Goal: Information Seeking & Learning: Compare options

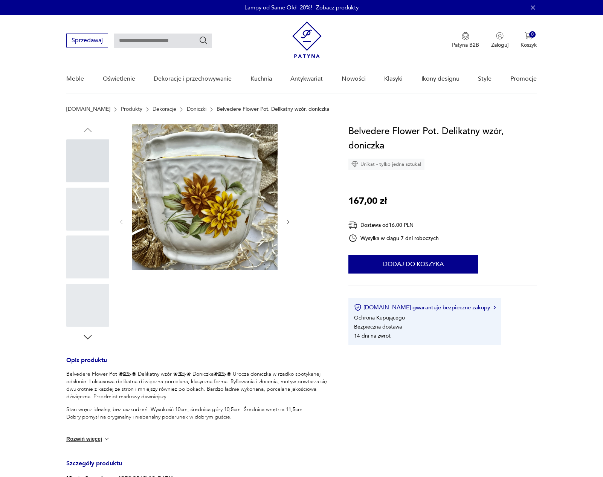
click at [187, 110] on link "Doniczki" at bounding box center [197, 109] width 20 height 6
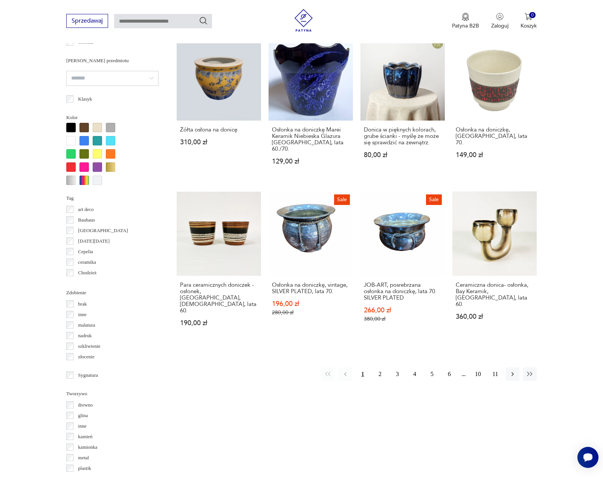
scroll to position [639, 0]
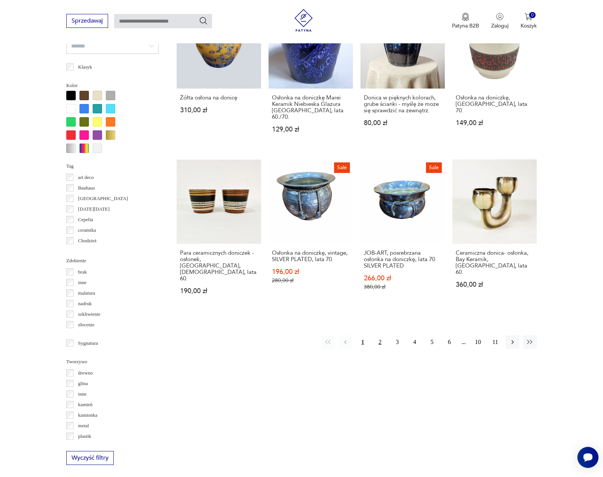
click at [380, 335] on button "2" at bounding box center [380, 342] width 14 height 14
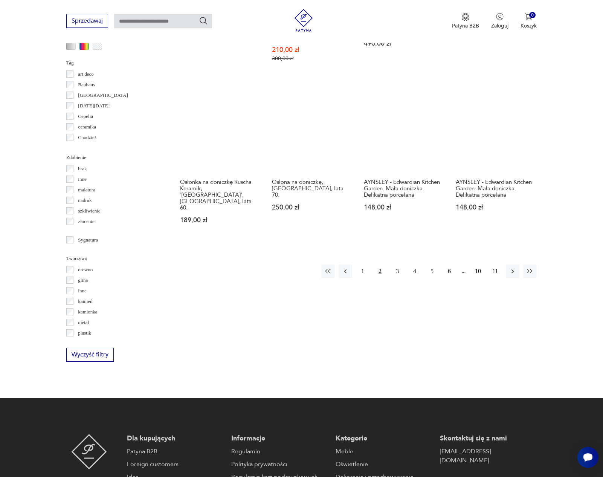
scroll to position [740, 0]
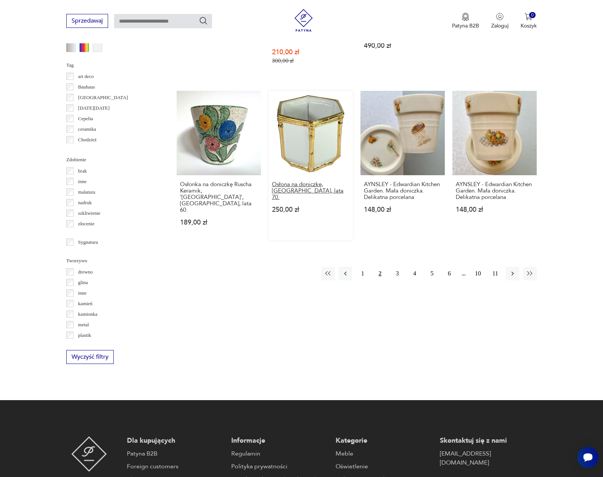
click at [312, 181] on h3 "Osłona na doniczkę, Włochy, lata 70." at bounding box center [311, 190] width 78 height 19
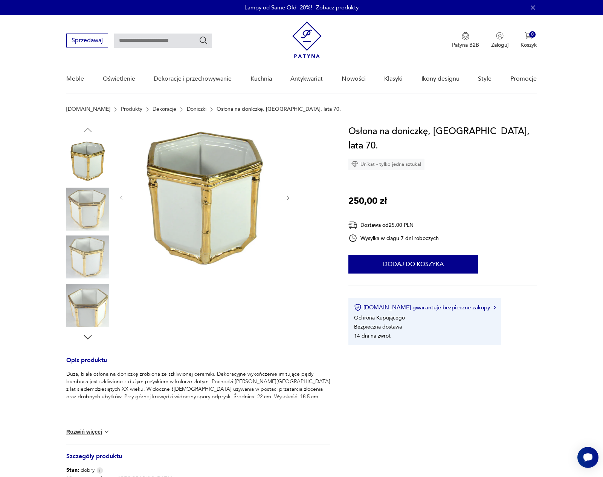
click at [87, 212] on img at bounding box center [87, 209] width 43 height 43
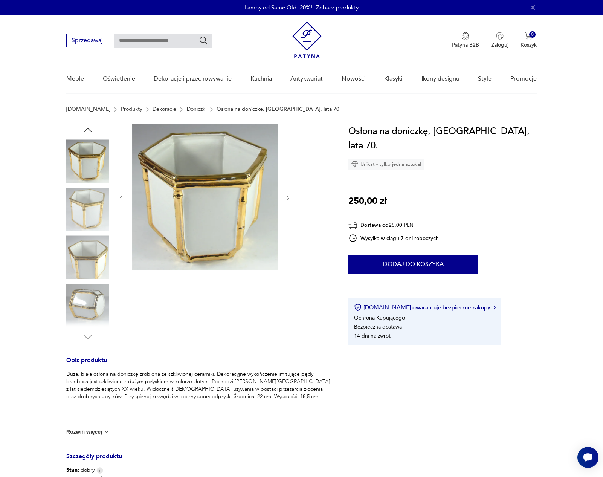
click at [87, 212] on img at bounding box center [87, 209] width 43 height 43
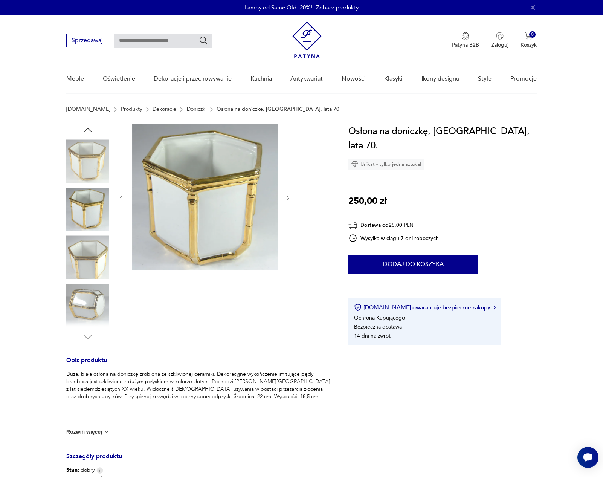
click at [90, 251] on img at bounding box center [87, 257] width 43 height 43
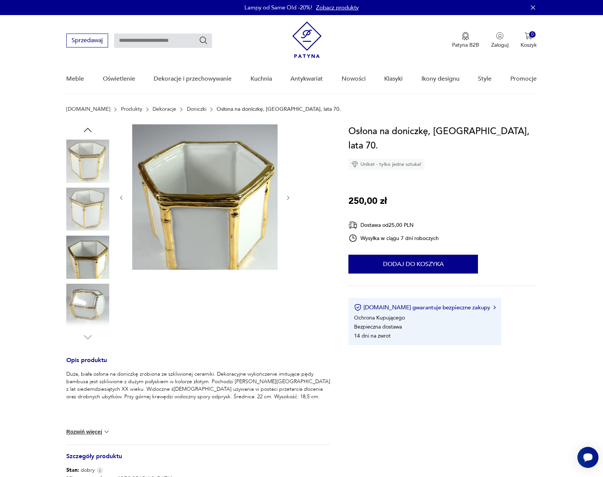
click at [92, 287] on img at bounding box center [87, 305] width 43 height 43
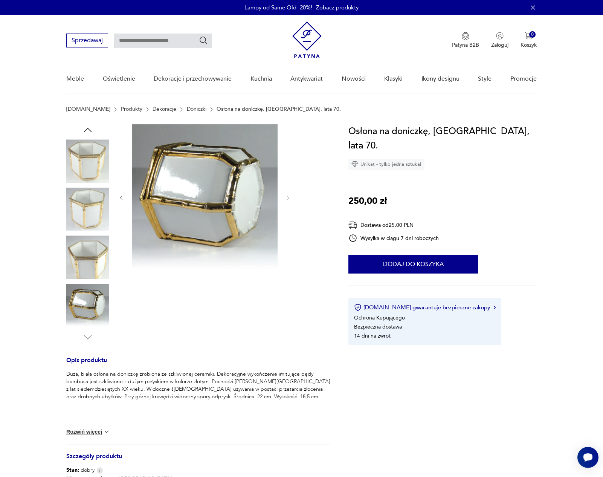
click at [92, 310] on img at bounding box center [87, 305] width 43 height 43
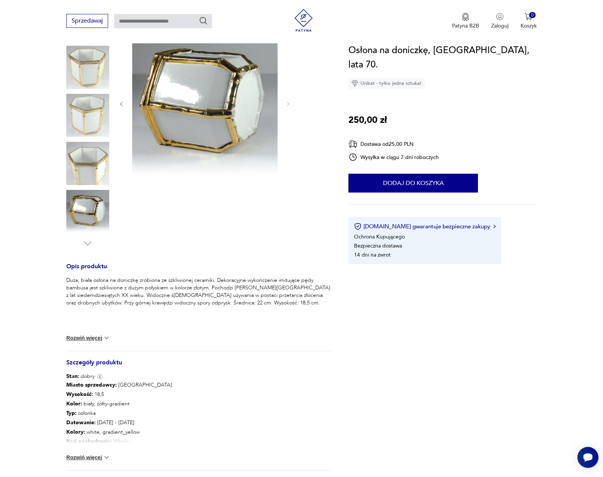
scroll to position [168, 0]
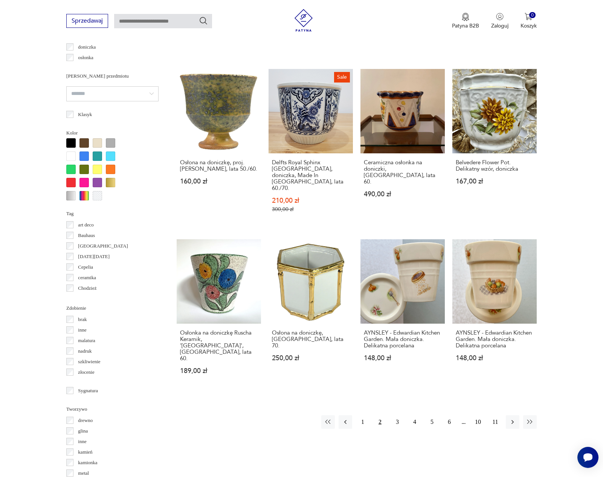
scroll to position [592, 0]
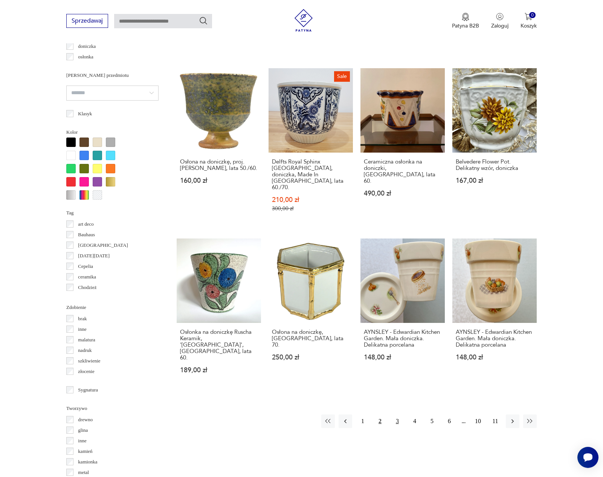
click at [399, 415] on button "3" at bounding box center [398, 422] width 14 height 14
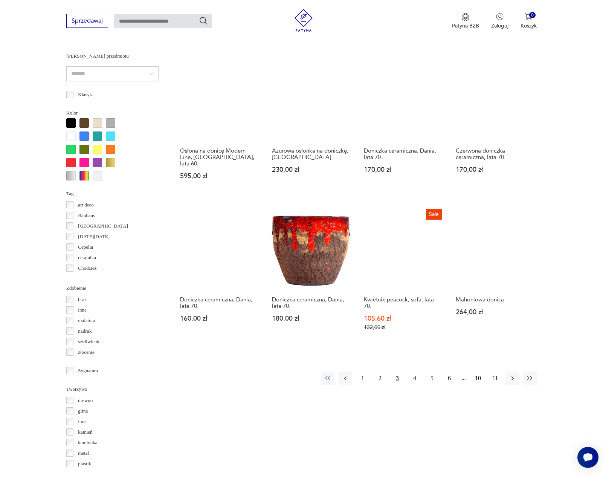
scroll to position [624, 0]
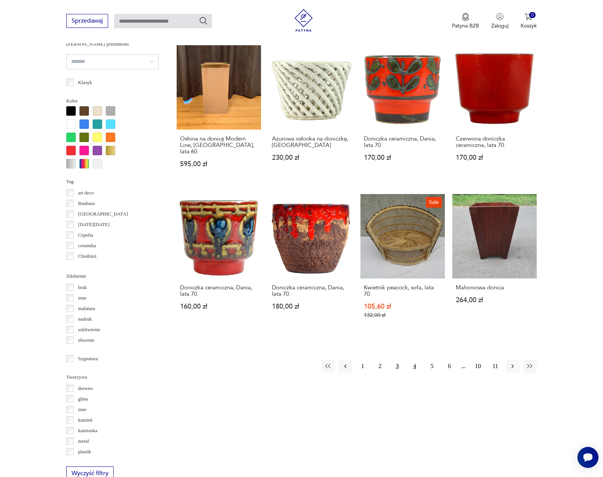
click at [414, 360] on button "4" at bounding box center [415, 367] width 14 height 14
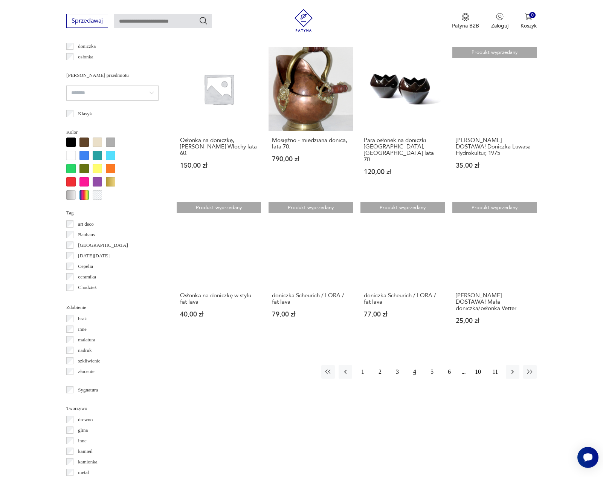
scroll to position [617, 0]
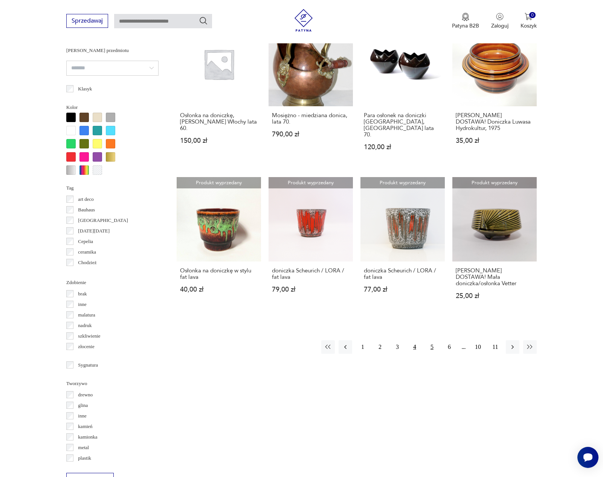
click at [428, 340] on button "5" at bounding box center [432, 347] width 14 height 14
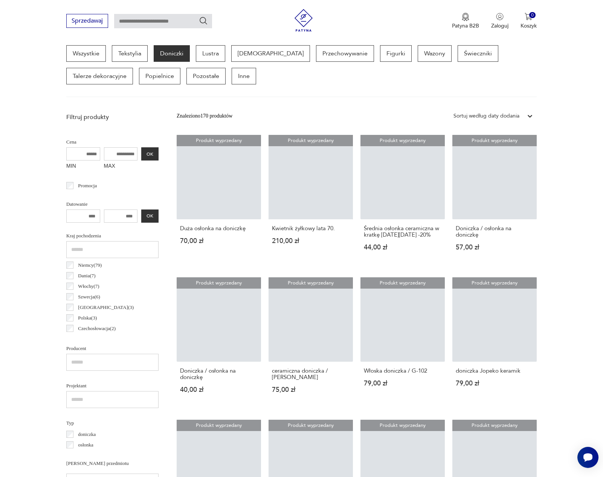
scroll to position [200, 0]
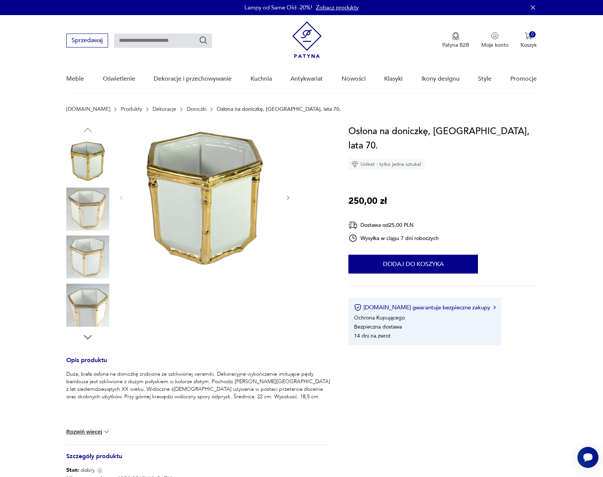
click at [88, 222] on img at bounding box center [87, 209] width 43 height 43
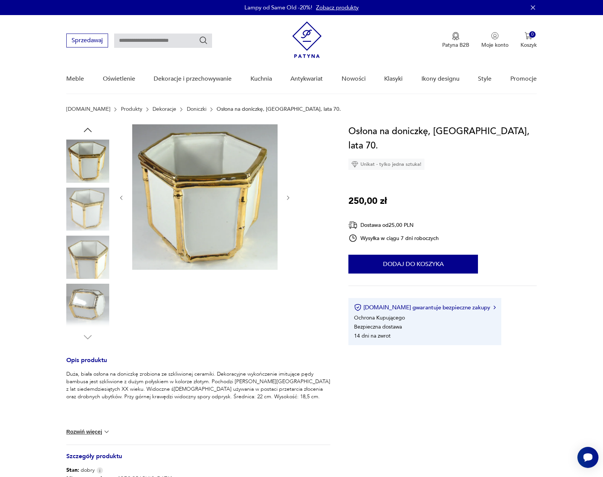
click at [88, 222] on img at bounding box center [87, 209] width 43 height 43
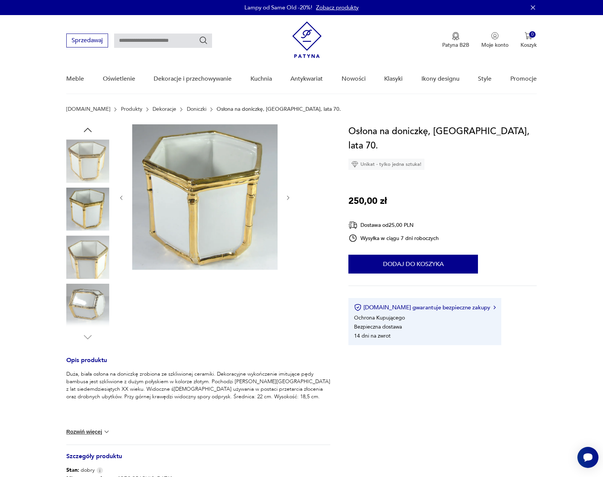
click at [88, 222] on img at bounding box center [87, 209] width 43 height 43
click at [88, 234] on div at bounding box center [87, 186] width 43 height 188
click at [88, 249] on img at bounding box center [87, 257] width 43 height 43
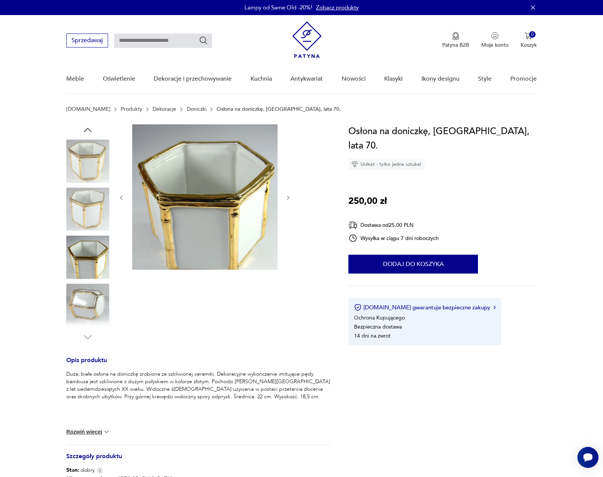
click at [86, 306] on img at bounding box center [87, 305] width 43 height 43
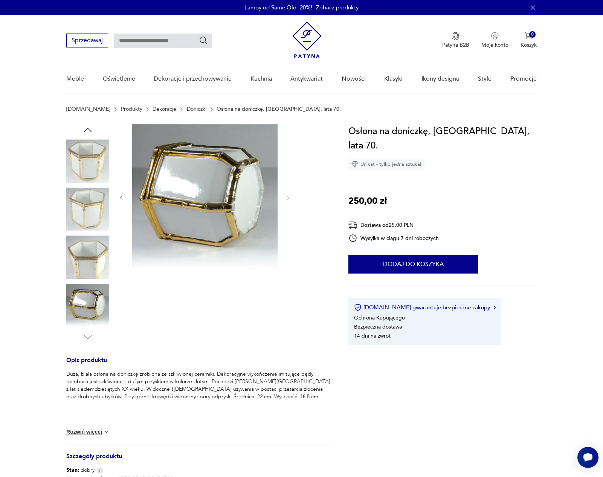
click at [91, 159] on img at bounding box center [87, 160] width 43 height 43
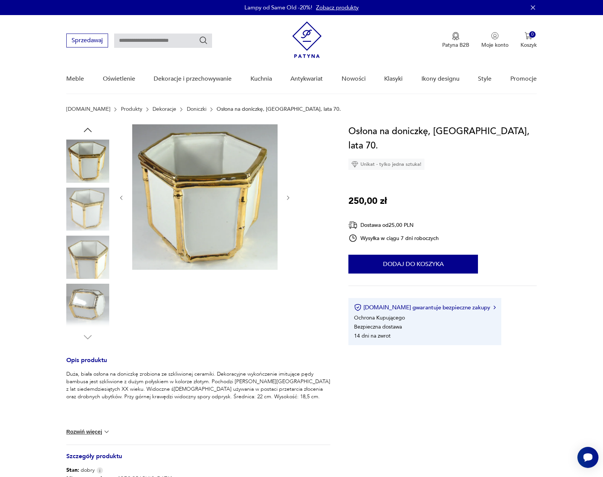
click at [87, 129] on icon "button" at bounding box center [87, 129] width 11 height 11
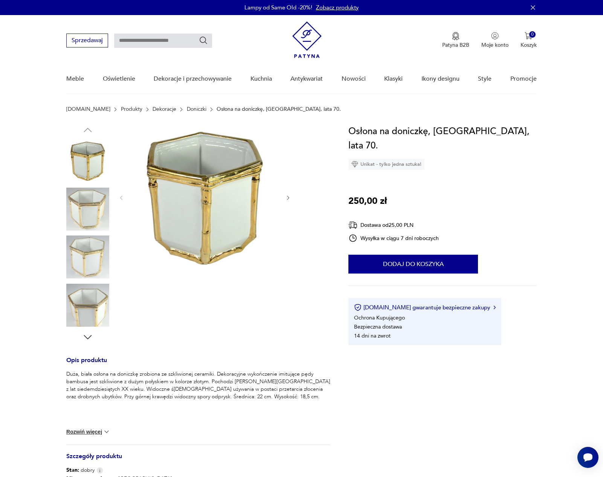
click at [87, 144] on img at bounding box center [87, 160] width 43 height 43
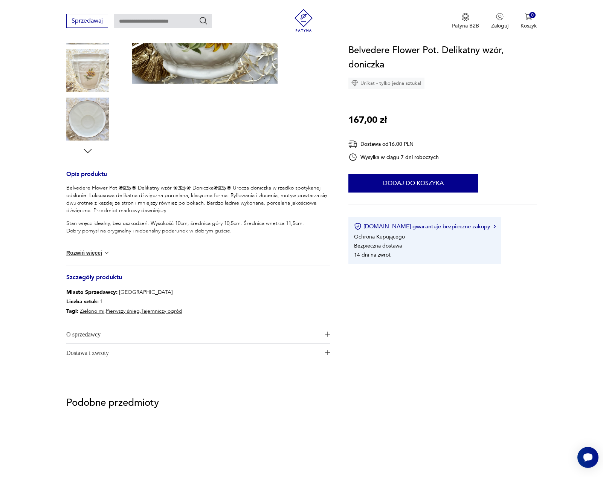
scroll to position [181, 0]
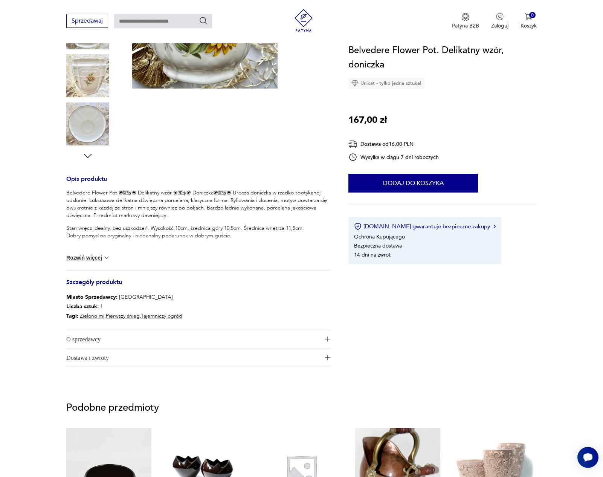
click at [84, 249] on div "Belvedere Flower Pot ❀ڿڰۣ❀ Delikatny wzór ❀ڿڰۣ❀ Doniczka❀ڿڰۣ❀ Urocza doniczka w…" at bounding box center [198, 229] width 264 height 81
click at [84, 253] on div "Belvedere Flower Pot ❀ڿڰۣ❀ Delikatny wzór ❀ڿڰۣ❀ Doniczka❀ڿڰۣ❀ Urocza doniczka w…" at bounding box center [198, 229] width 264 height 81
click at [84, 255] on button "Rozwiń więcej" at bounding box center [88, 258] width 44 height 8
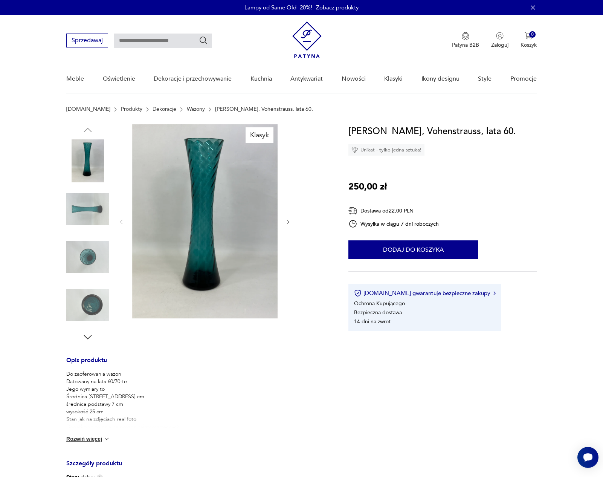
click at [88, 209] on img at bounding box center [87, 209] width 43 height 43
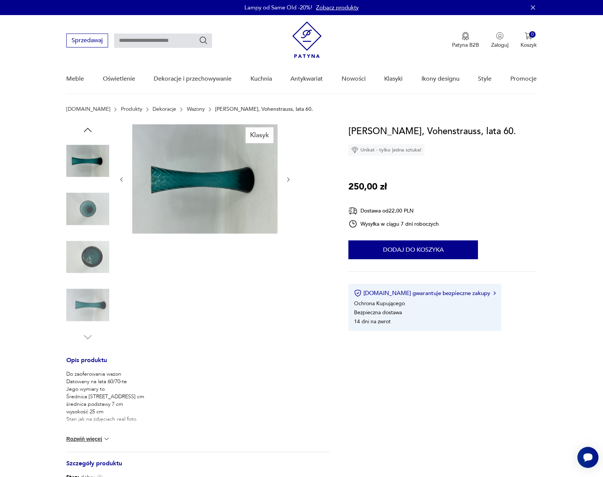
click at [88, 210] on img at bounding box center [87, 209] width 43 height 43
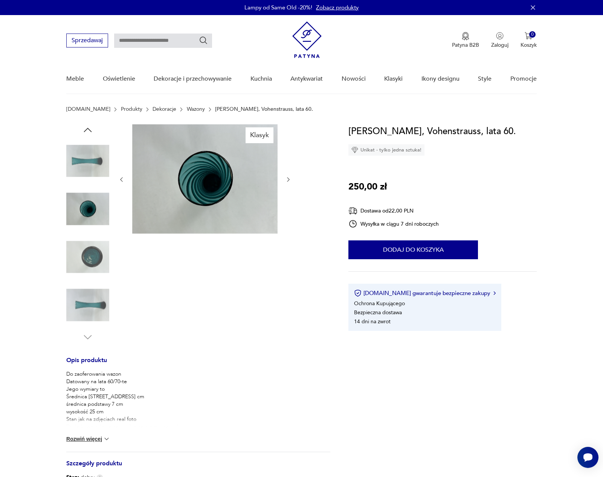
click at [80, 253] on img at bounding box center [87, 257] width 43 height 43
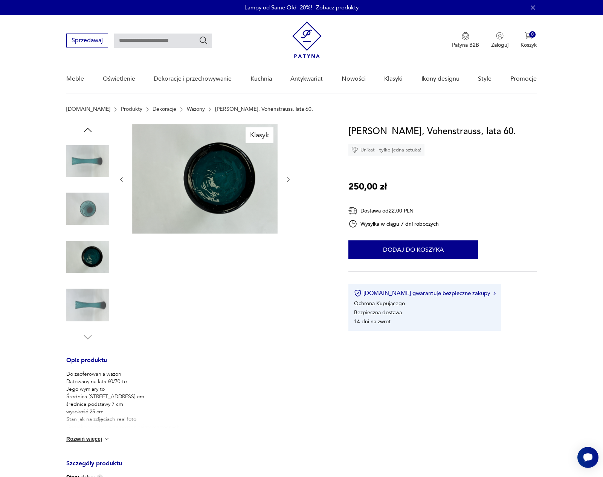
click at [78, 300] on img at bounding box center [87, 305] width 43 height 43
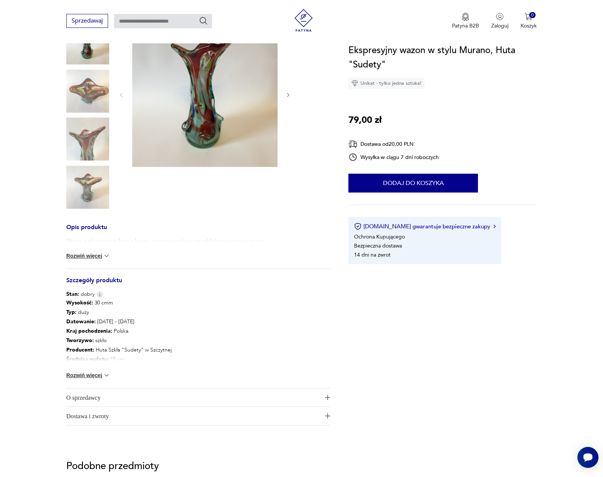
scroll to position [117, 0]
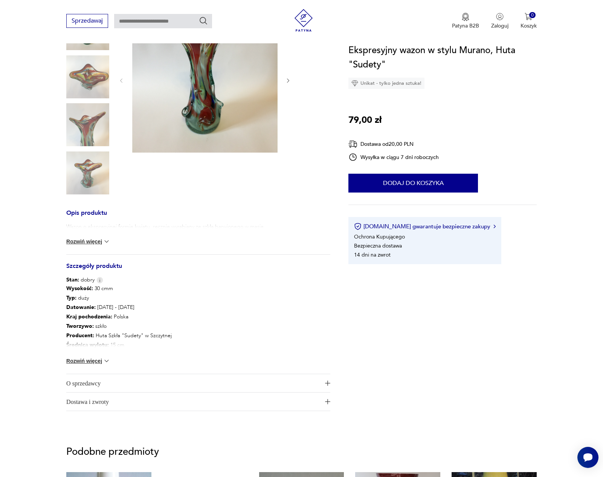
click at [90, 361] on button "Rozwiń więcej" at bounding box center [88, 361] width 44 height 8
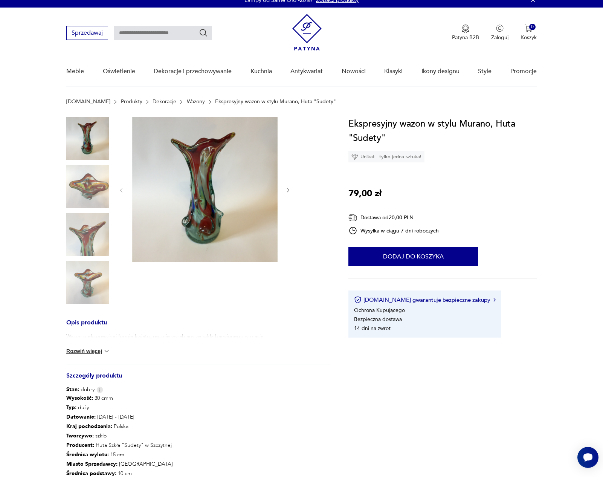
scroll to position [26, 0]
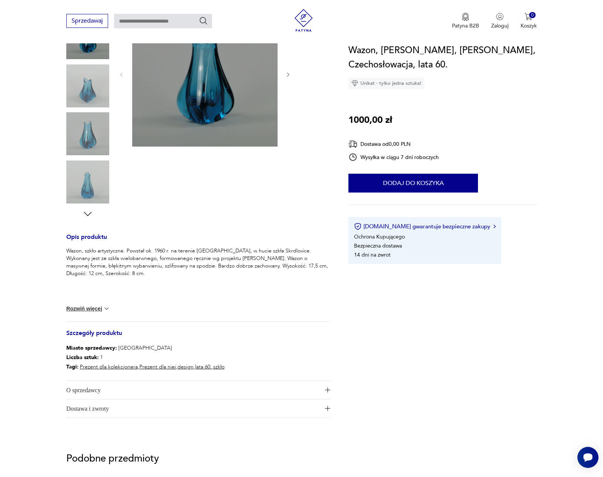
click at [98, 309] on button "Rozwiń więcej" at bounding box center [88, 309] width 44 height 8
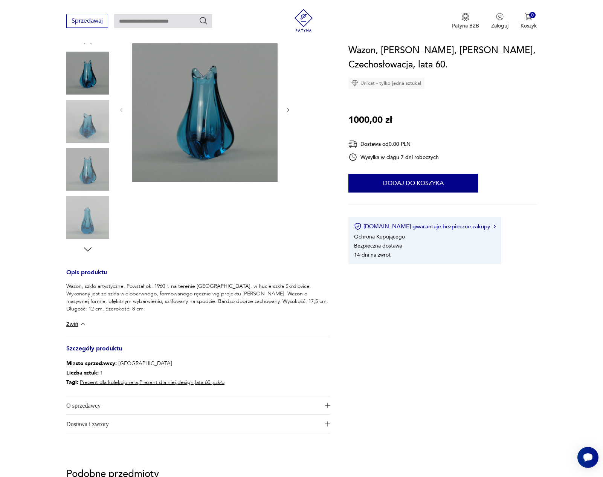
scroll to position [70, 0]
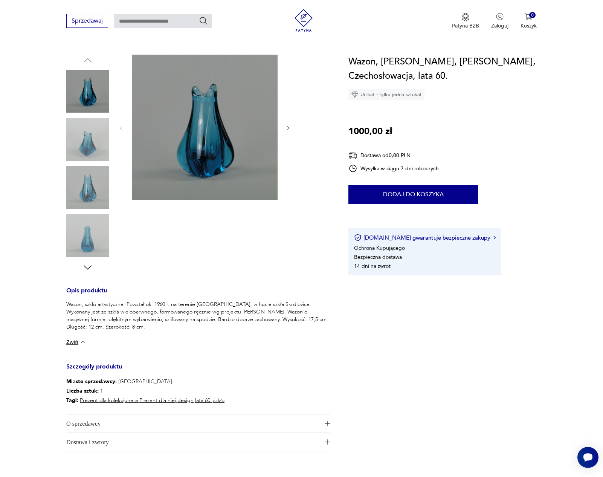
click at [77, 142] on img at bounding box center [87, 139] width 43 height 43
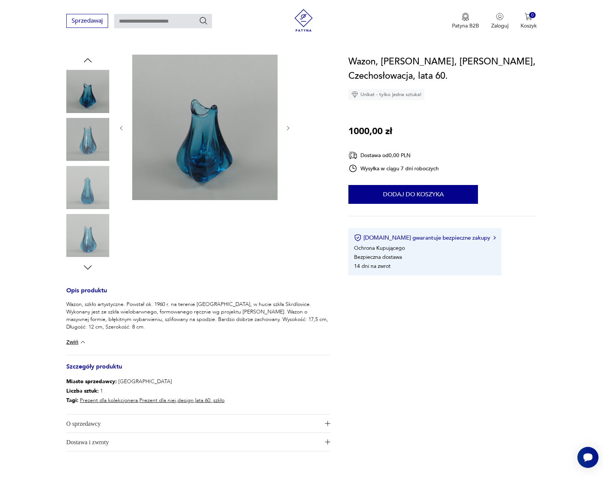
click at [77, 142] on img at bounding box center [87, 139] width 43 height 43
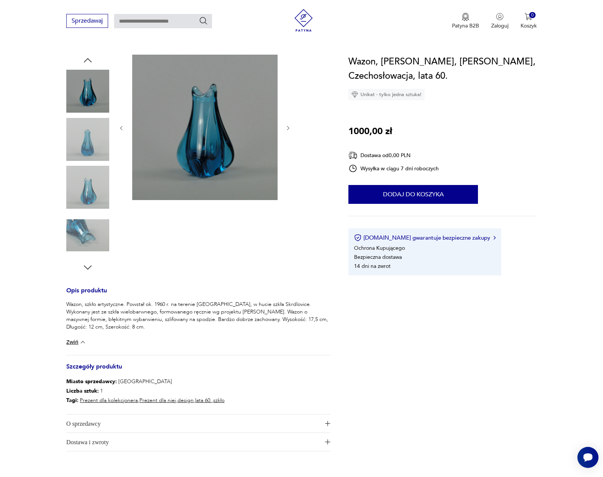
click at [77, 142] on img at bounding box center [87, 139] width 43 height 43
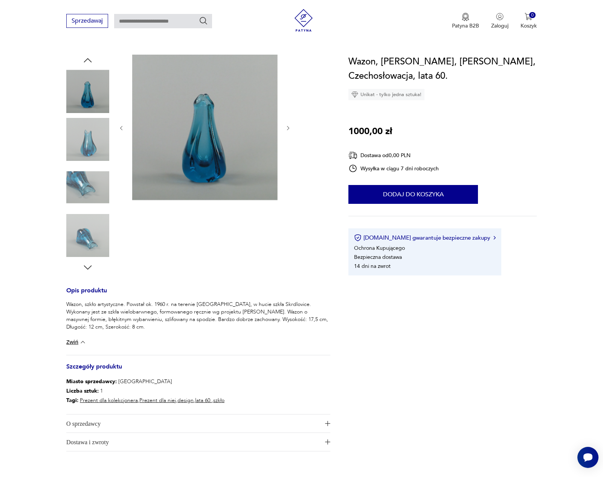
click at [77, 142] on img at bounding box center [87, 139] width 43 height 43
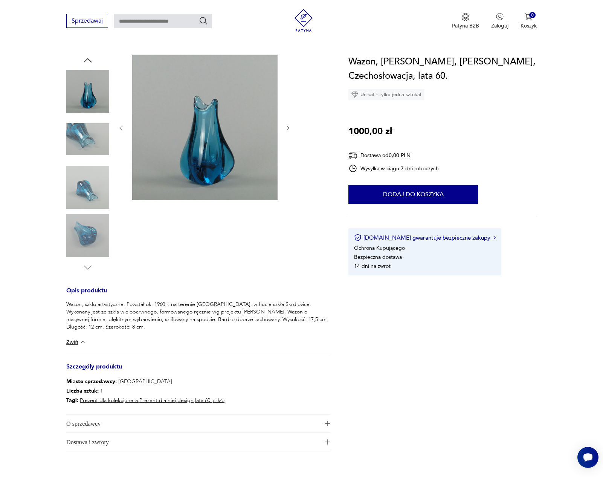
click at [77, 143] on img at bounding box center [87, 139] width 43 height 43
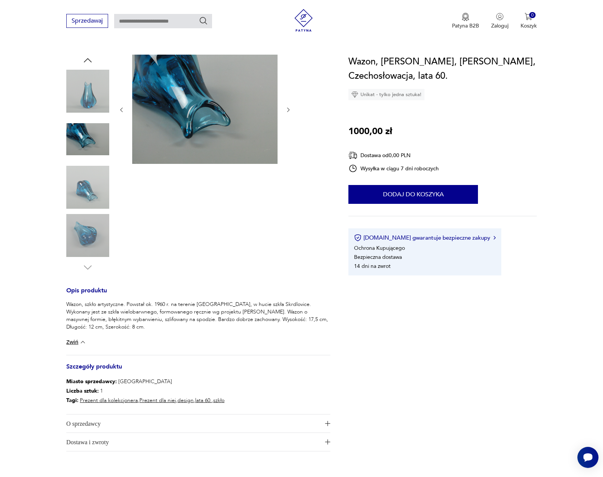
click at [77, 145] on img at bounding box center [87, 139] width 43 height 43
click at [78, 179] on img at bounding box center [87, 187] width 43 height 43
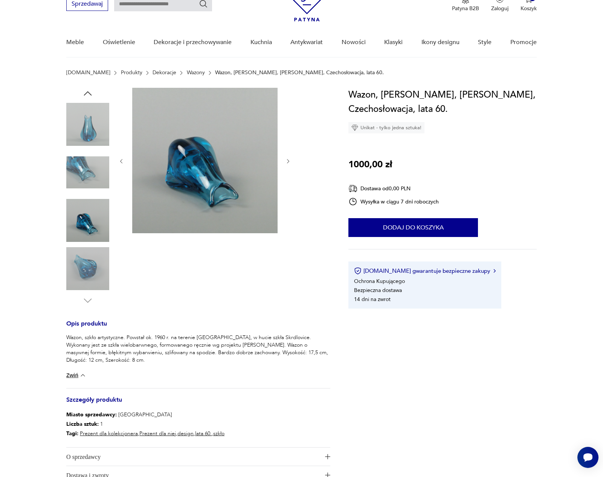
scroll to position [20, 0]
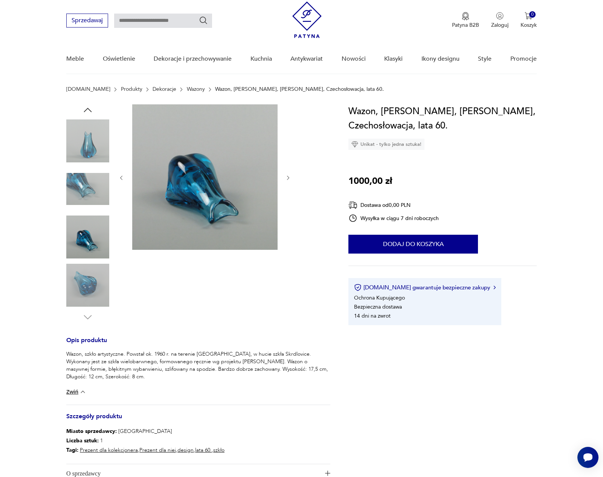
click at [89, 144] on img at bounding box center [87, 140] width 43 height 43
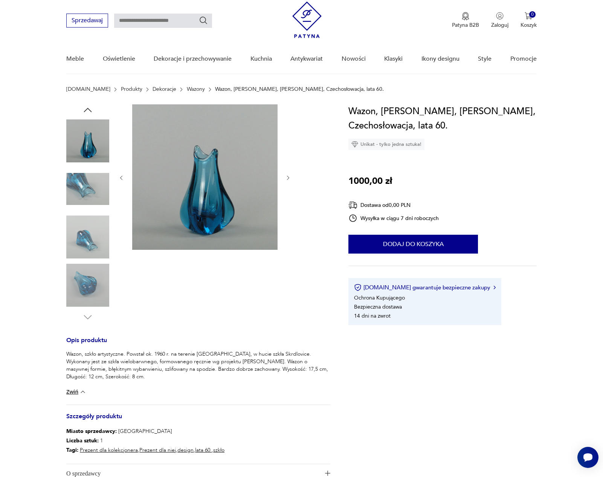
click at [89, 107] on icon "button" at bounding box center [87, 109] width 11 height 11
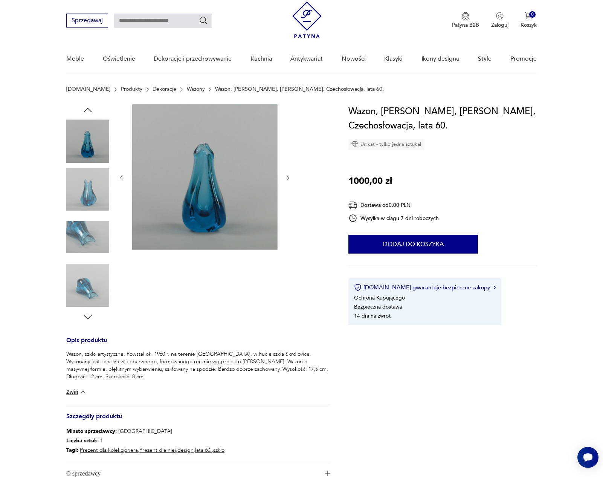
click at [89, 135] on img at bounding box center [87, 140] width 43 height 43
click at [87, 203] on img at bounding box center [87, 189] width 43 height 43
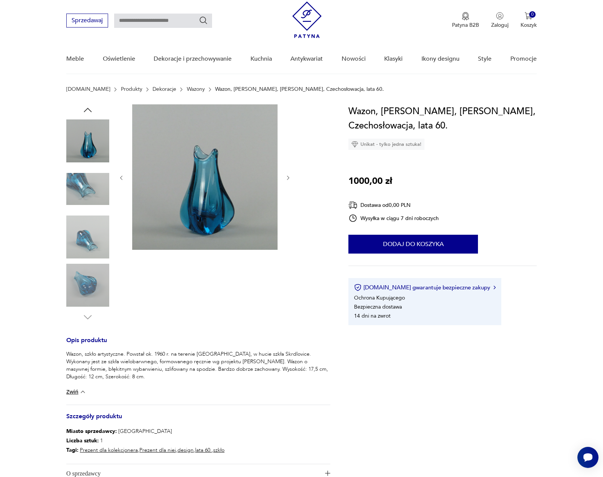
click at [87, 223] on img at bounding box center [87, 237] width 43 height 43
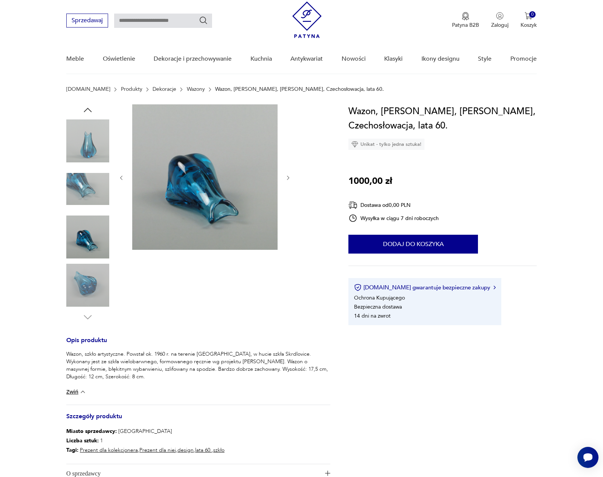
click at [90, 185] on img at bounding box center [87, 189] width 43 height 43
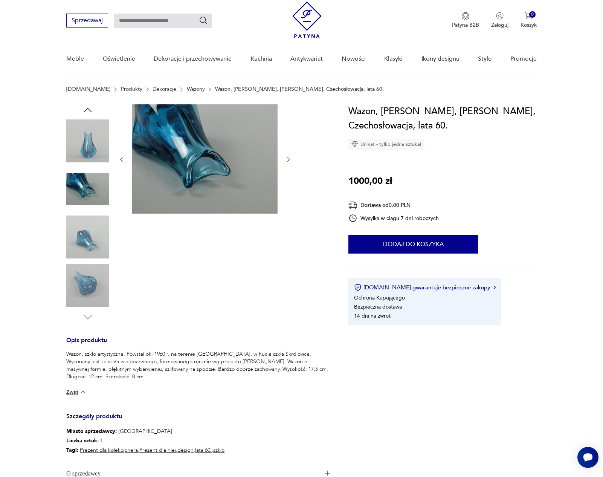
click at [87, 112] on icon "button" at bounding box center [87, 109] width 11 height 11
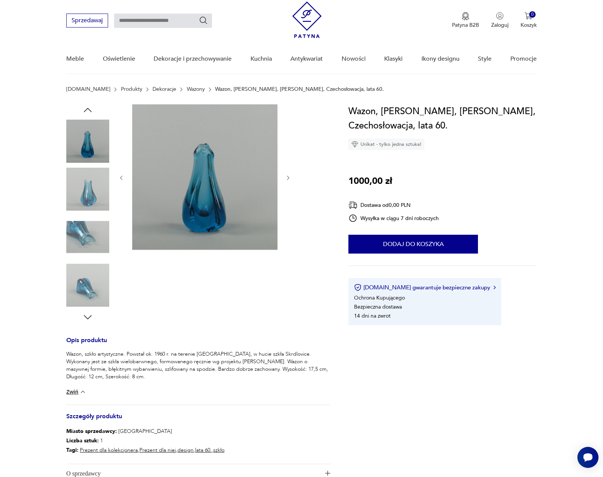
click at [87, 112] on icon "button" at bounding box center [87, 109] width 11 height 11
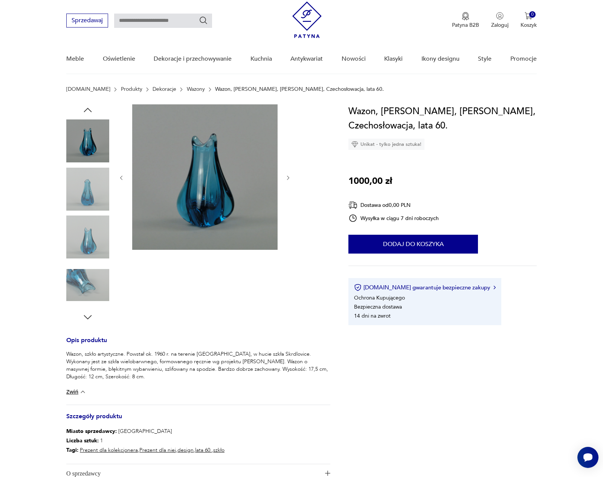
click at [87, 112] on icon "button" at bounding box center [87, 109] width 11 height 11
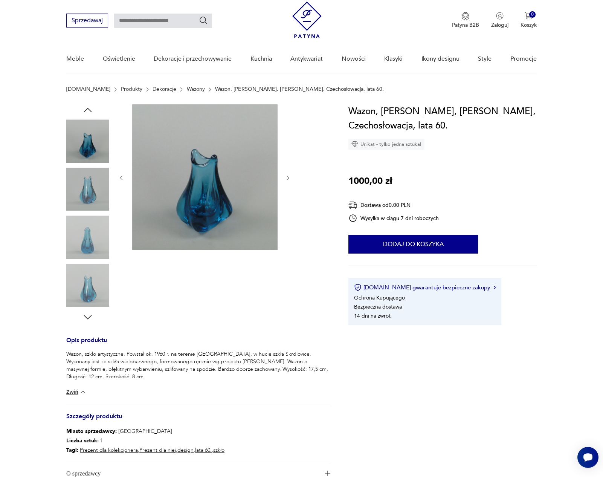
click at [87, 112] on icon "button" at bounding box center [87, 109] width 11 height 11
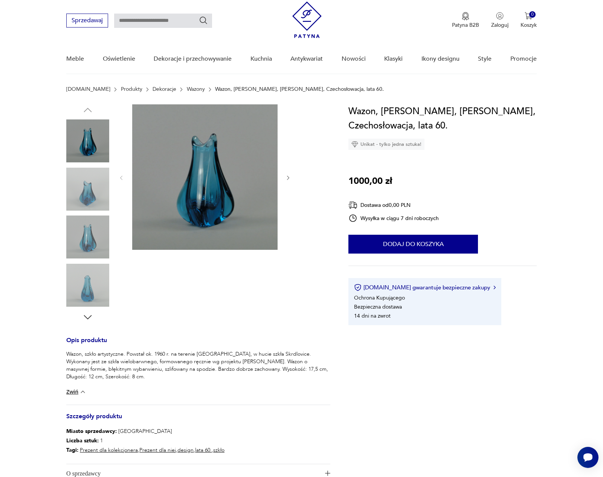
click at [87, 138] on img at bounding box center [87, 140] width 43 height 43
click at [204, 176] on img at bounding box center [204, 176] width 145 height 145
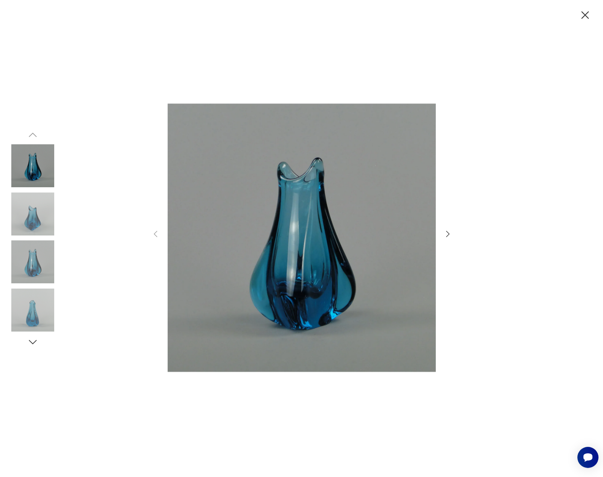
click at [446, 234] on icon "button" at bounding box center [448, 233] width 9 height 9
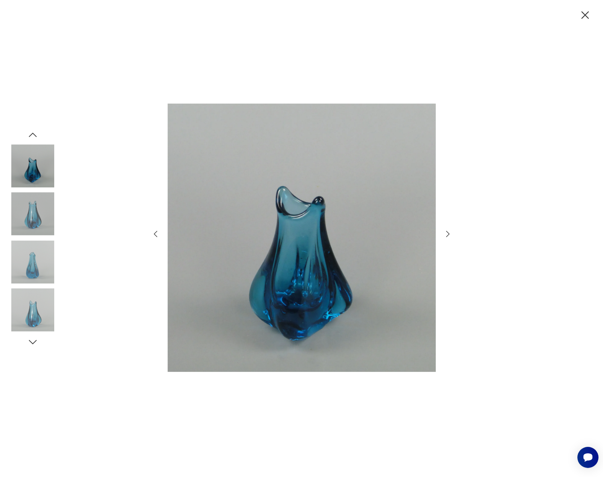
click at [446, 234] on icon "button" at bounding box center [448, 233] width 9 height 9
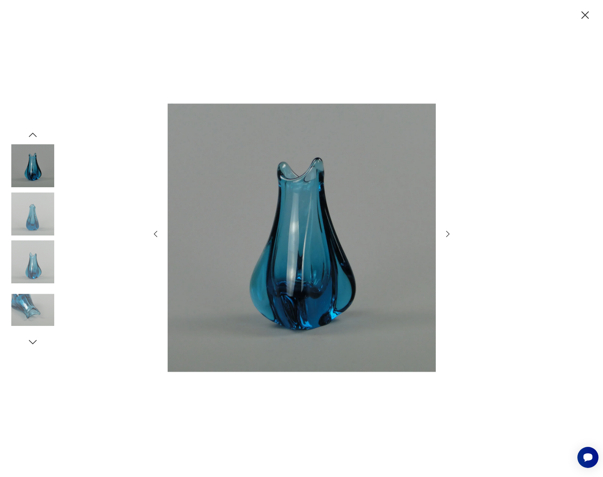
click at [446, 234] on icon "button" at bounding box center [448, 233] width 9 height 9
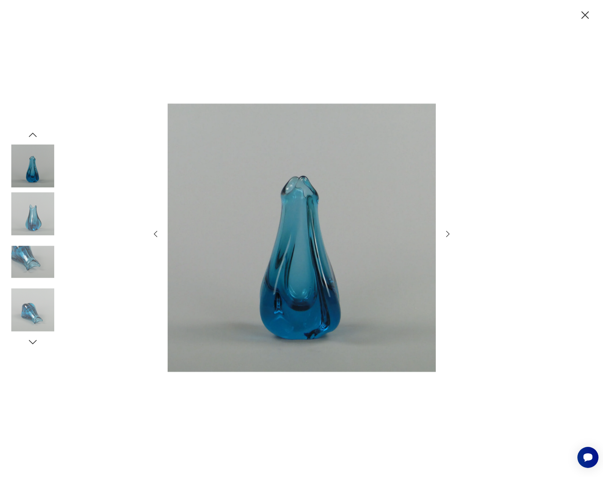
click at [446, 234] on icon "button" at bounding box center [448, 233] width 9 height 9
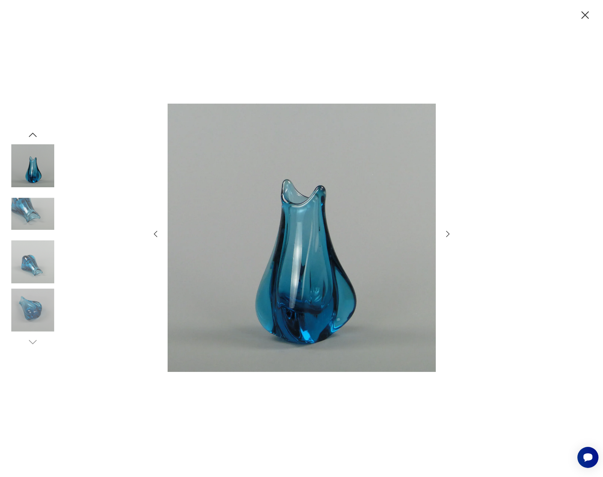
click at [446, 234] on icon "button" at bounding box center [448, 233] width 9 height 9
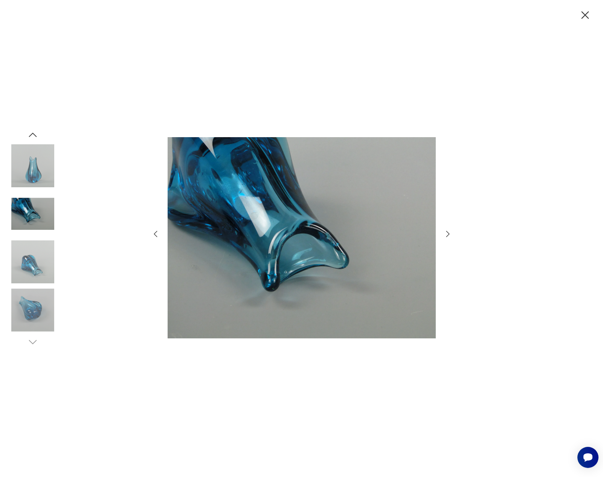
click at [446, 234] on icon "button" at bounding box center [448, 233] width 9 height 9
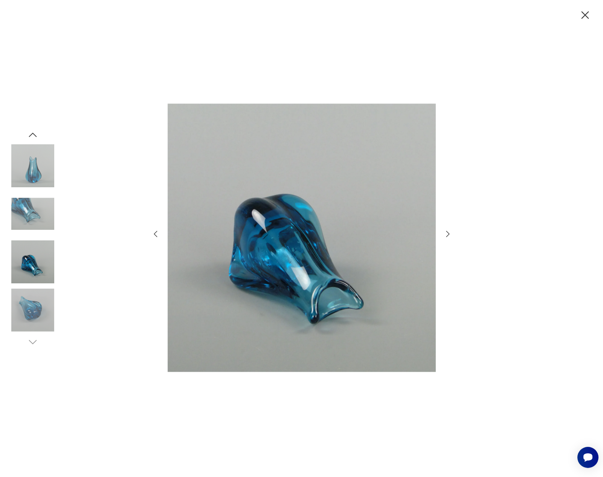
click at [446, 234] on icon "button" at bounding box center [448, 233] width 9 height 9
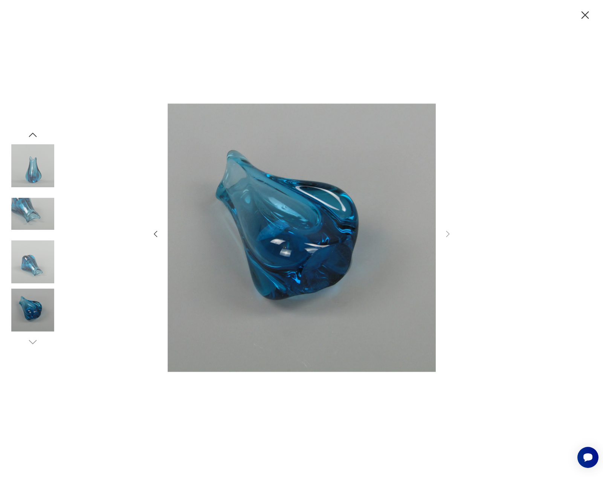
click at [35, 132] on icon "button" at bounding box center [32, 134] width 11 height 11
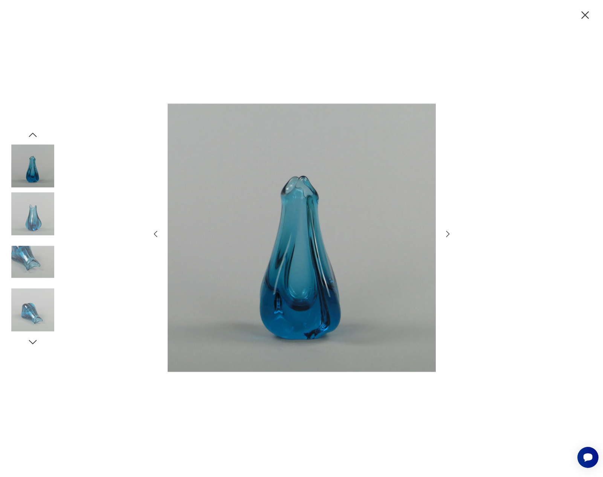
click at [35, 132] on icon "button" at bounding box center [32, 134] width 11 height 11
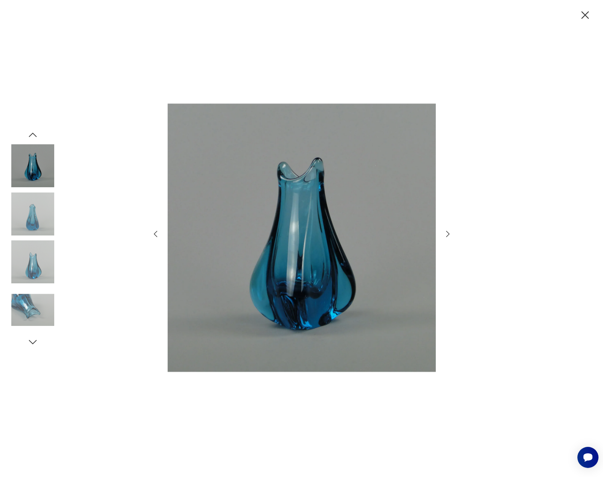
click at [35, 132] on icon "button" at bounding box center [32, 134] width 11 height 11
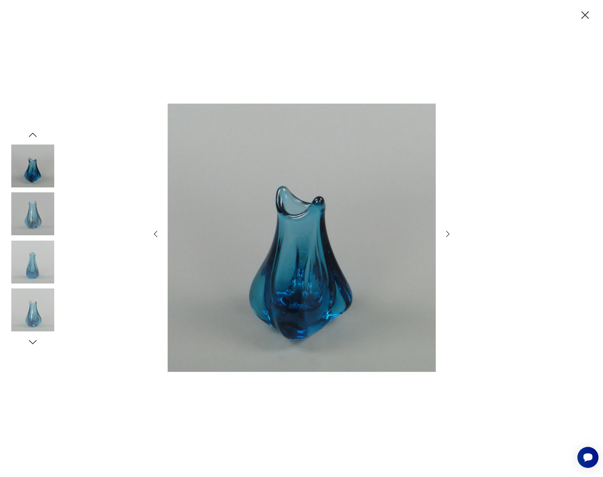
click at [35, 132] on icon "button" at bounding box center [32, 134] width 11 height 11
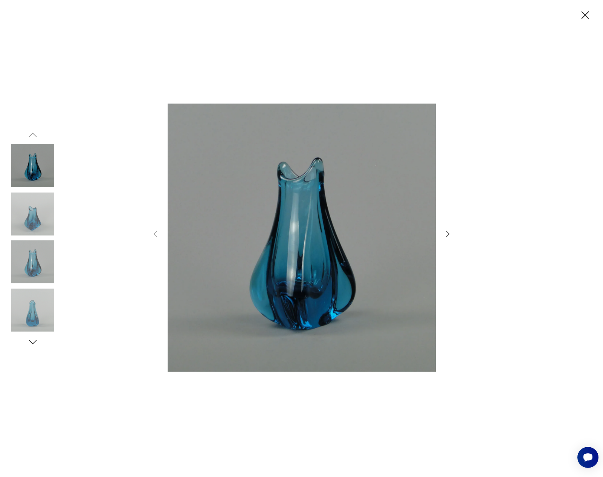
click at [37, 206] on img at bounding box center [32, 214] width 43 height 43
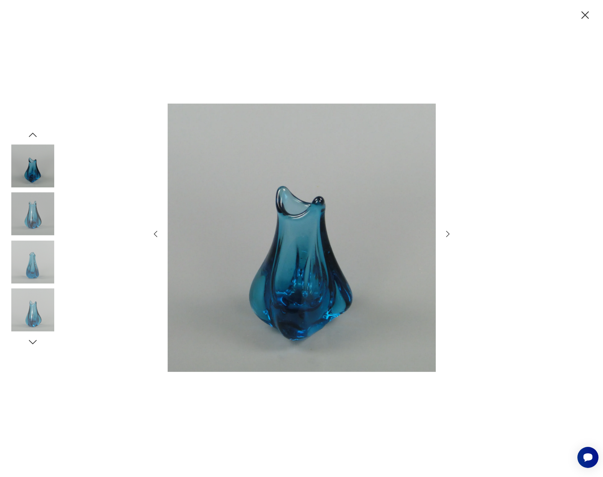
click at [33, 226] on img at bounding box center [32, 214] width 43 height 43
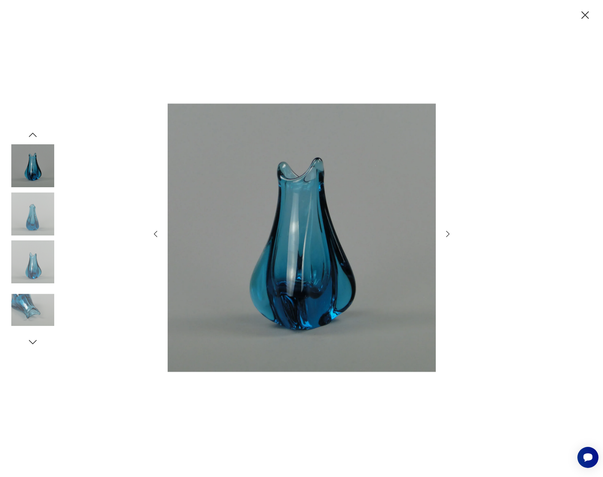
click at [33, 226] on img at bounding box center [32, 214] width 43 height 43
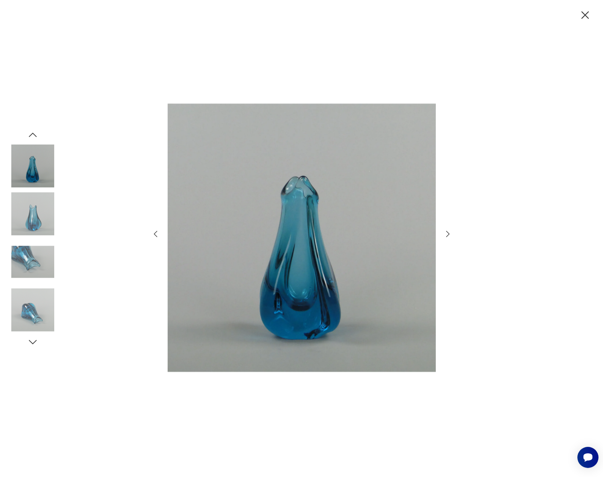
click at [33, 226] on img at bounding box center [32, 214] width 43 height 43
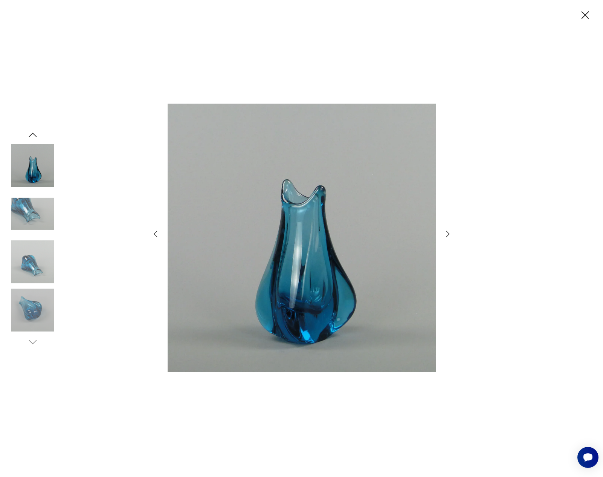
click at [33, 226] on img at bounding box center [32, 214] width 43 height 43
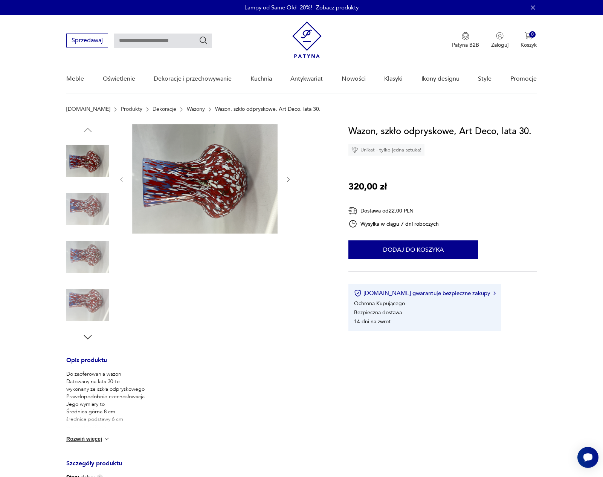
click at [285, 180] on icon "button" at bounding box center [288, 179] width 6 height 6
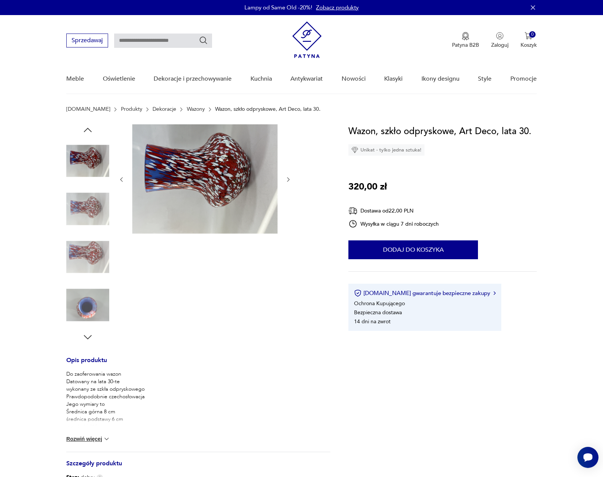
click at [285, 180] on icon "button" at bounding box center [288, 179] width 6 height 6
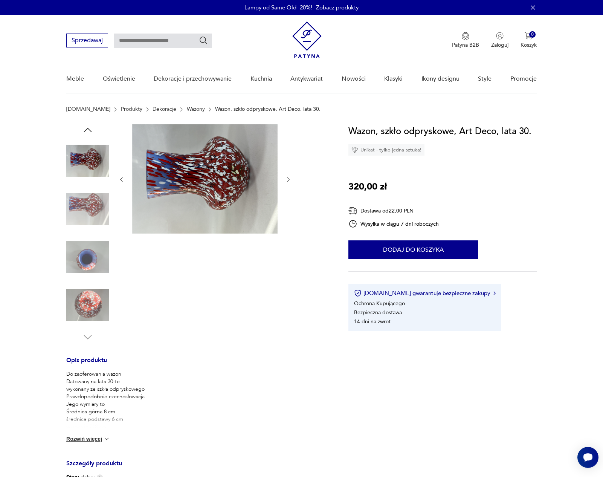
click at [285, 180] on icon "button" at bounding box center [288, 179] width 6 height 6
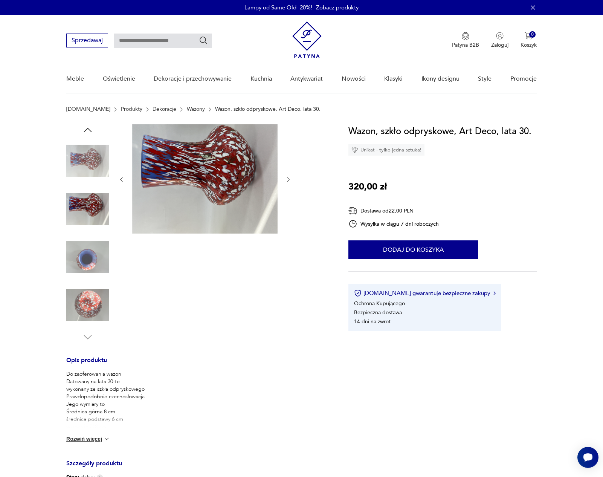
click at [87, 270] on img at bounding box center [87, 257] width 43 height 43
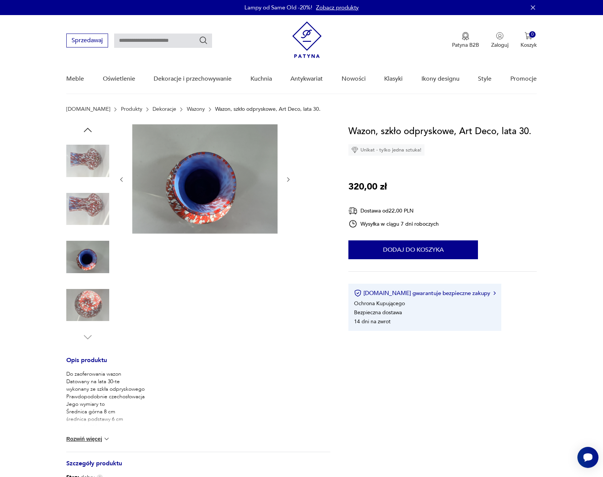
click at [86, 295] on img at bounding box center [87, 305] width 43 height 43
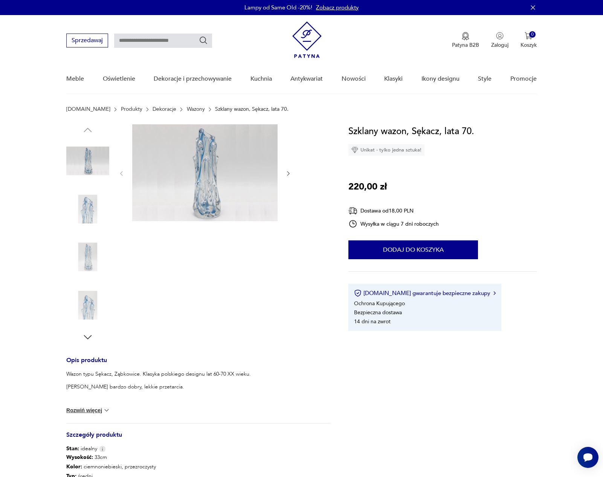
click at [289, 172] on icon "button" at bounding box center [288, 173] width 6 height 6
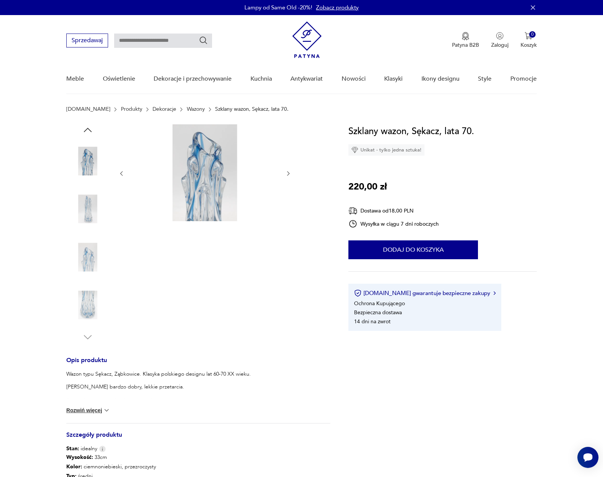
click at [289, 173] on icon "button" at bounding box center [288, 173] width 6 height 6
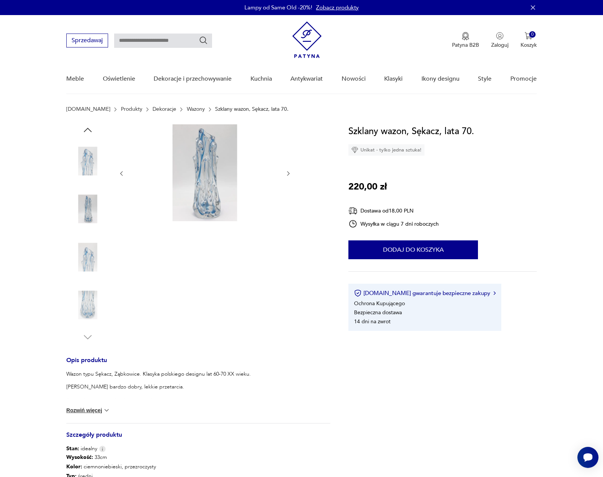
click at [289, 173] on icon "button" at bounding box center [288, 173] width 6 height 6
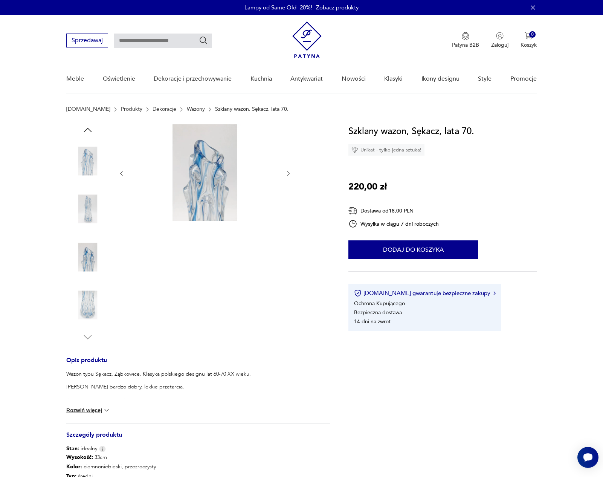
click at [289, 173] on icon "button" at bounding box center [288, 173] width 6 height 6
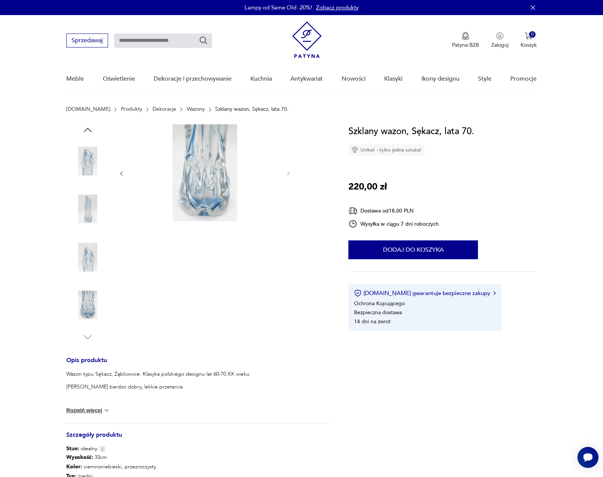
click at [86, 159] on img at bounding box center [87, 160] width 43 height 43
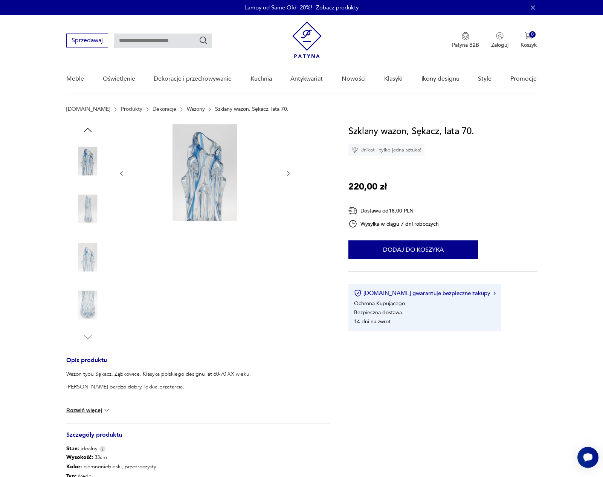
click at [188, 177] on img at bounding box center [204, 172] width 145 height 97
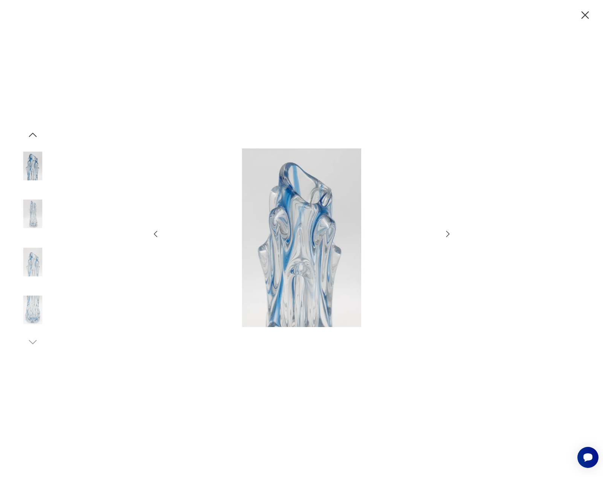
click at [448, 232] on icon "button" at bounding box center [448, 233] width 9 height 9
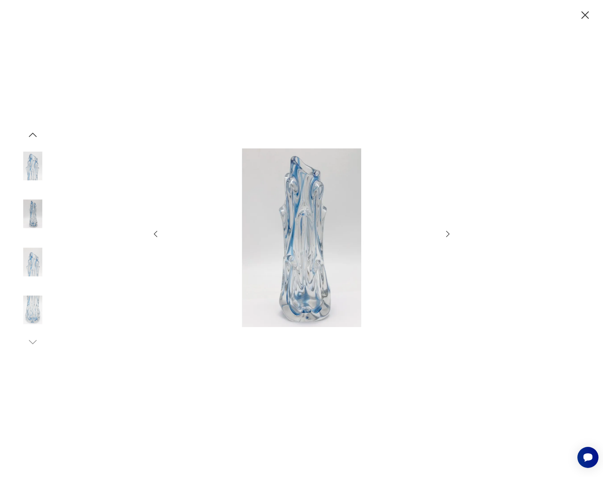
click at [448, 232] on icon "button" at bounding box center [448, 233] width 9 height 9
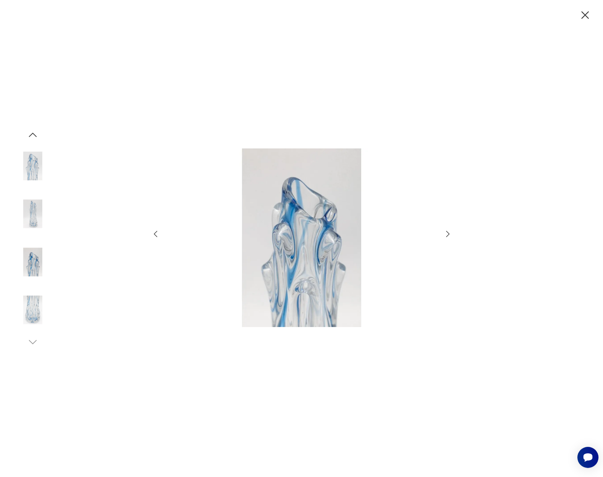
click at [448, 232] on icon "button" at bounding box center [448, 233] width 9 height 9
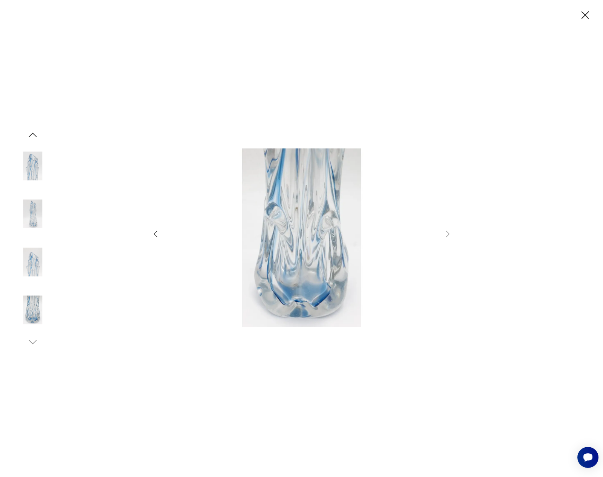
click at [581, 14] on icon "button" at bounding box center [585, 15] width 13 height 13
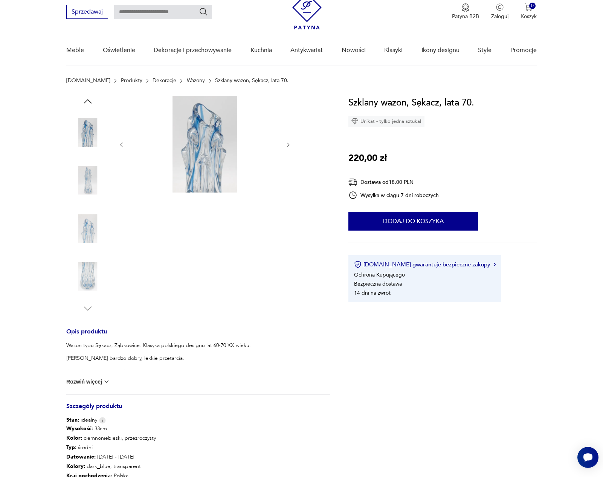
scroll to position [42, 0]
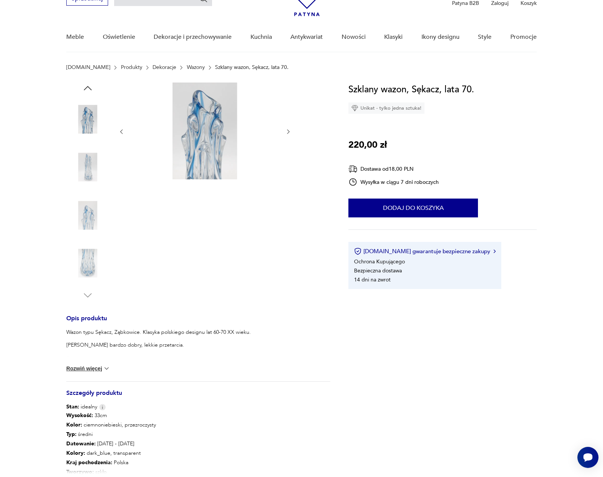
click at [91, 367] on button "Rozwiń więcej" at bounding box center [88, 369] width 44 height 8
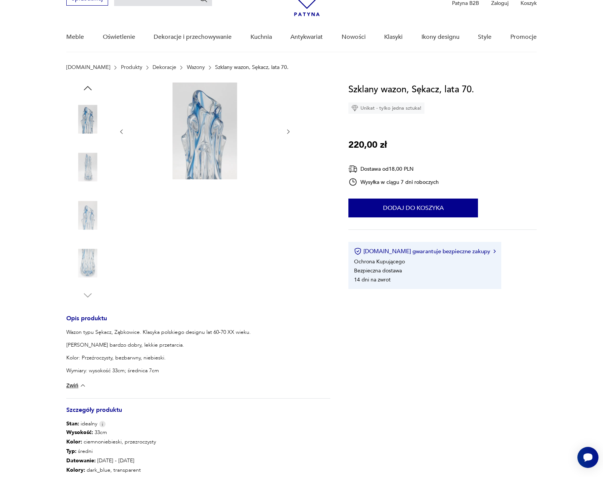
click at [216, 148] on img at bounding box center [204, 131] width 145 height 97
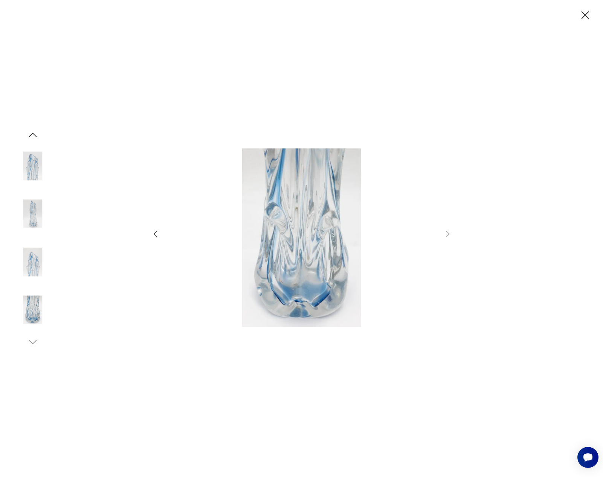
click at [153, 234] on icon "button" at bounding box center [155, 233] width 9 height 9
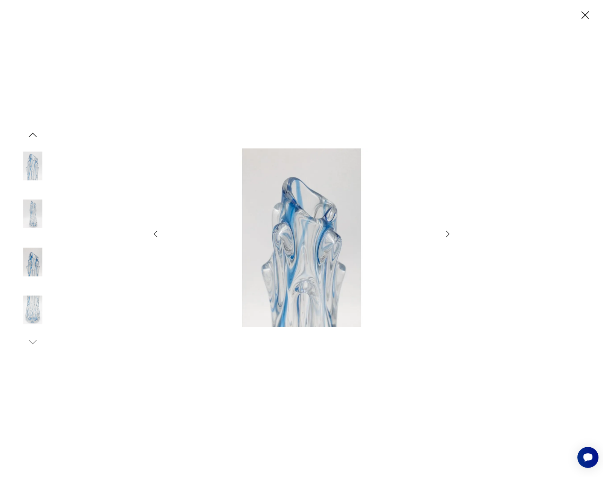
click at [153, 234] on icon "button" at bounding box center [155, 233] width 9 height 9
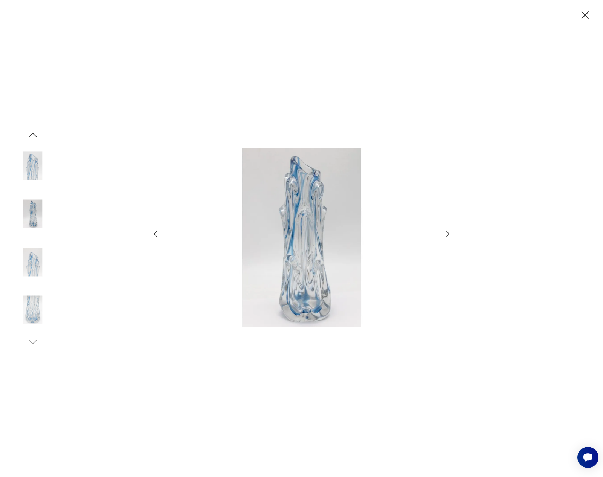
click at [153, 234] on icon "button" at bounding box center [155, 233] width 9 height 9
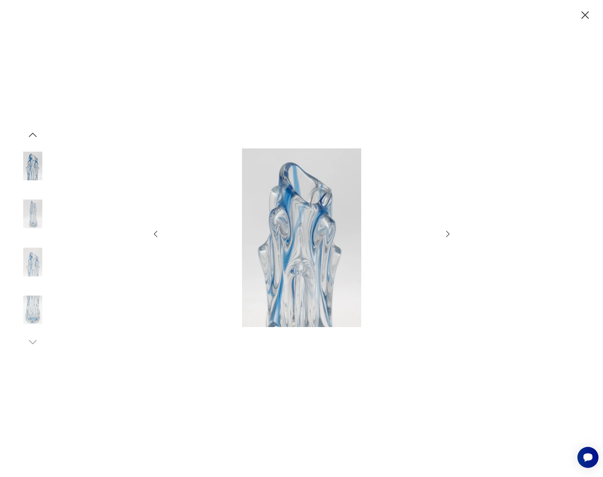
click at [153, 234] on icon "button" at bounding box center [155, 233] width 9 height 9
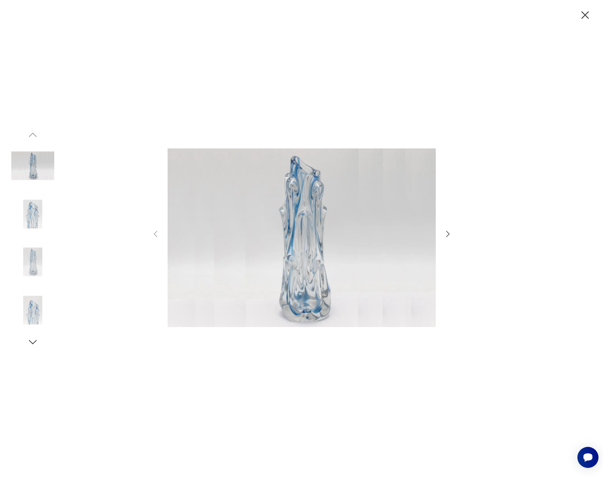
click at [588, 12] on icon "button" at bounding box center [586, 15] width 8 height 8
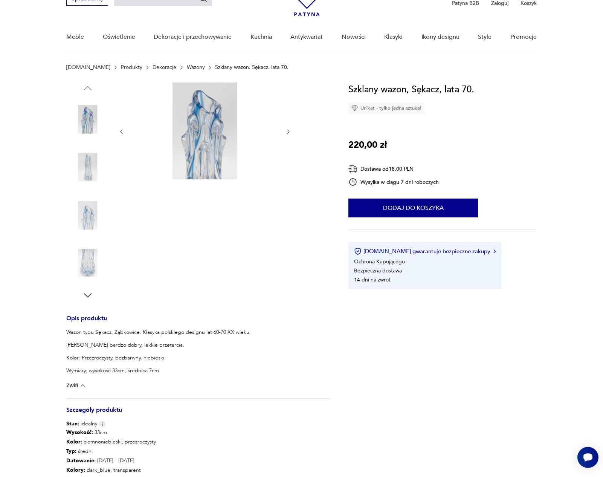
scroll to position [0, 0]
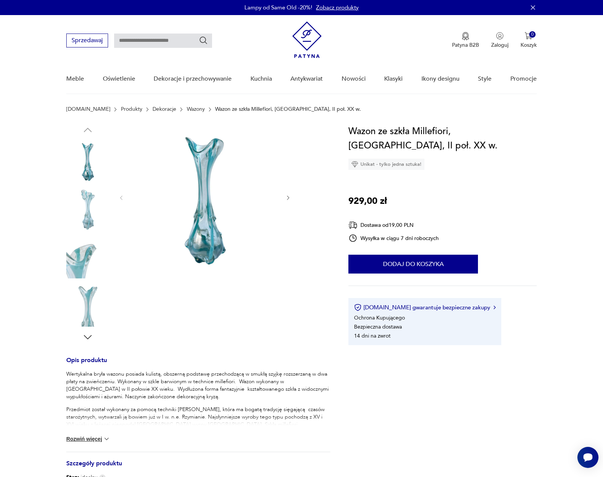
click at [92, 200] on img at bounding box center [87, 209] width 43 height 43
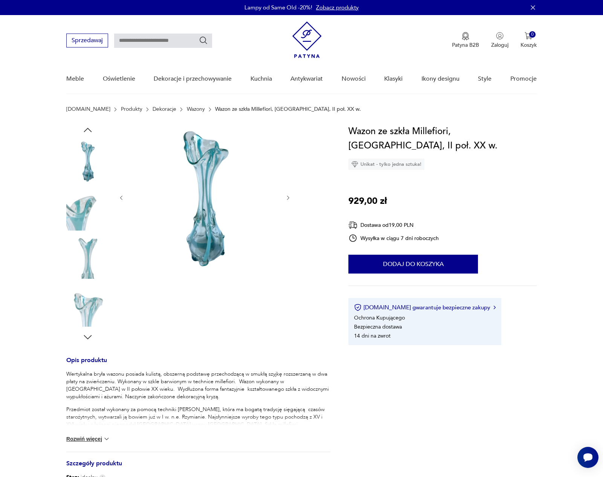
click at [90, 213] on img at bounding box center [87, 209] width 43 height 43
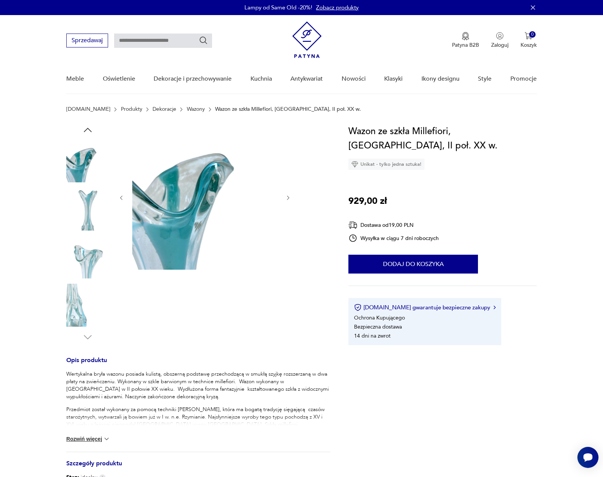
click at [90, 213] on img at bounding box center [87, 209] width 43 height 43
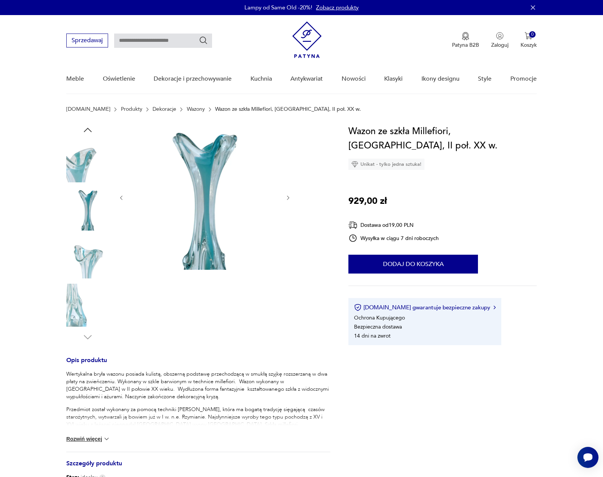
click at [87, 252] on img at bounding box center [87, 257] width 43 height 43
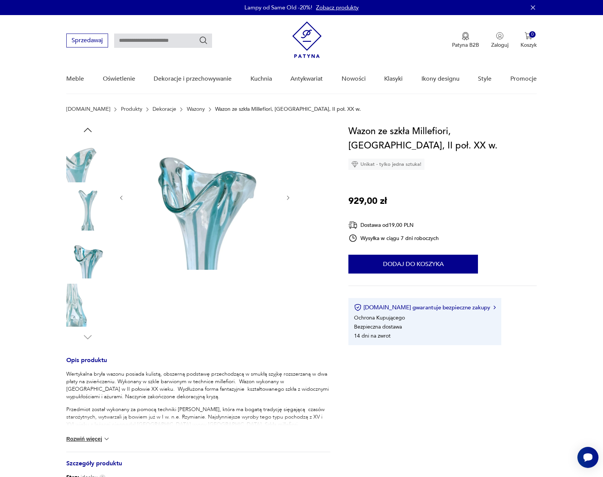
click at [78, 306] on img at bounding box center [87, 305] width 43 height 43
